Goal: Information Seeking & Learning: Learn about a topic

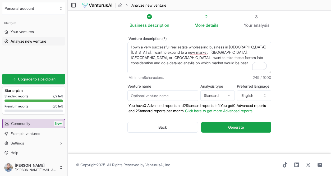
paste textarea "Current on market inventory Off market sales Cash sales On market sales Competi…"
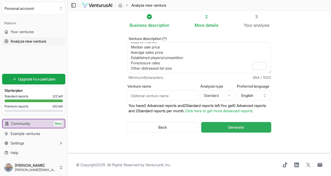
type textarea "I own a very successful real estate wholesaling business in [GEOGRAPHIC_DATA], …"
click at [244, 127] on span "Generate" at bounding box center [236, 126] width 16 height 5
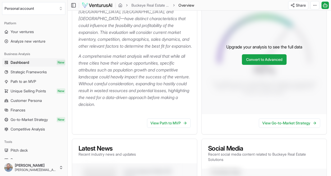
scroll to position [111, 0]
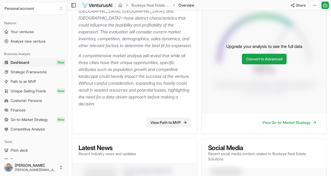
click at [158, 127] on link "View Path to MVP" at bounding box center [169, 122] width 44 height 10
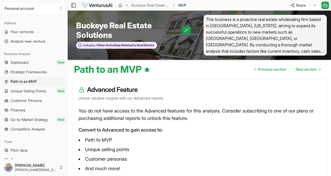
click at [45, 72] on span "Strategic Frameworks" at bounding box center [29, 71] width 36 height 5
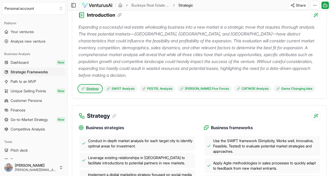
click at [94, 90] on link "Strategy" at bounding box center [89, 88] width 23 height 7
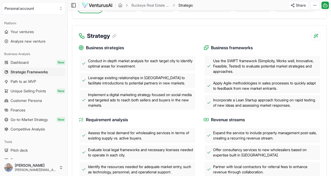
scroll to position [155, 0]
